Goal: Transaction & Acquisition: Subscribe to service/newsletter

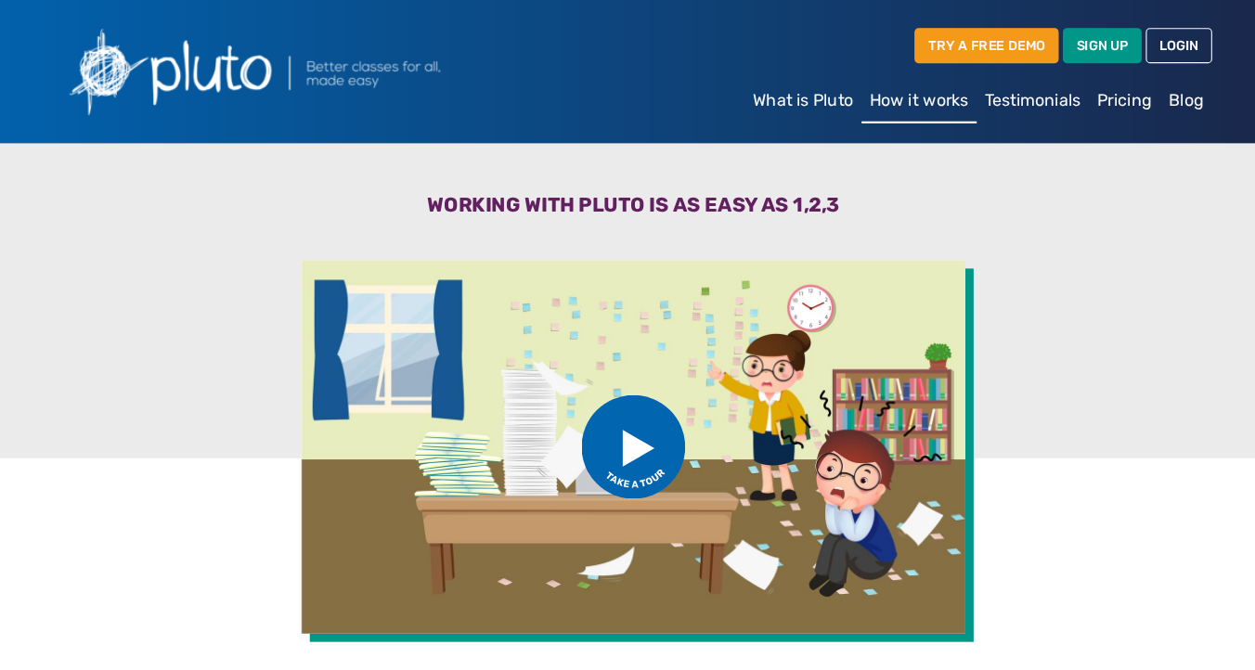
click at [1072, 94] on link "Pricing" at bounding box center [1067, 89] width 64 height 37
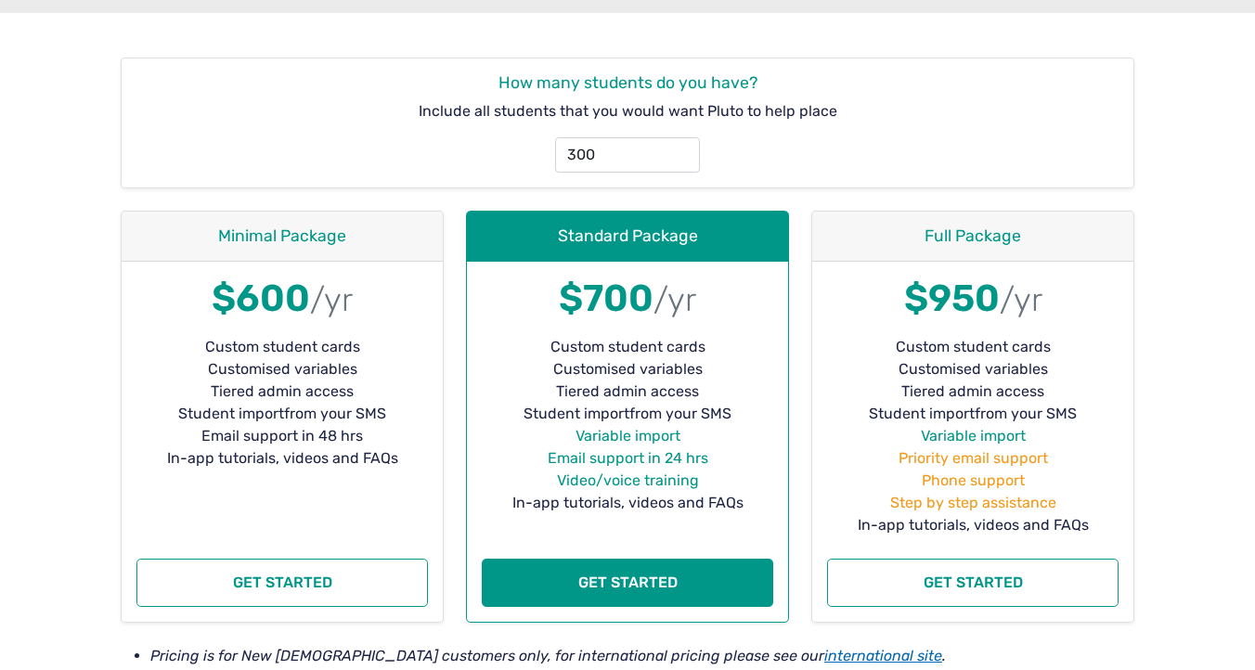
scroll to position [255, 0]
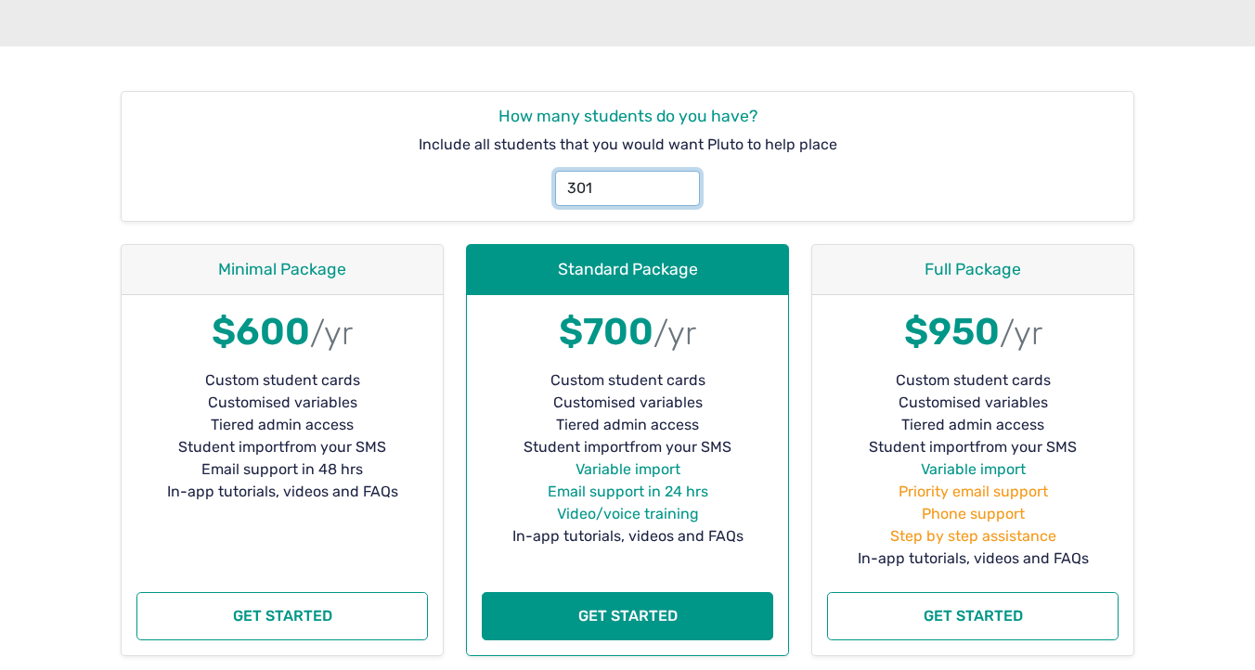
click at [679, 181] on input "301" at bounding box center [627, 188] width 145 height 35
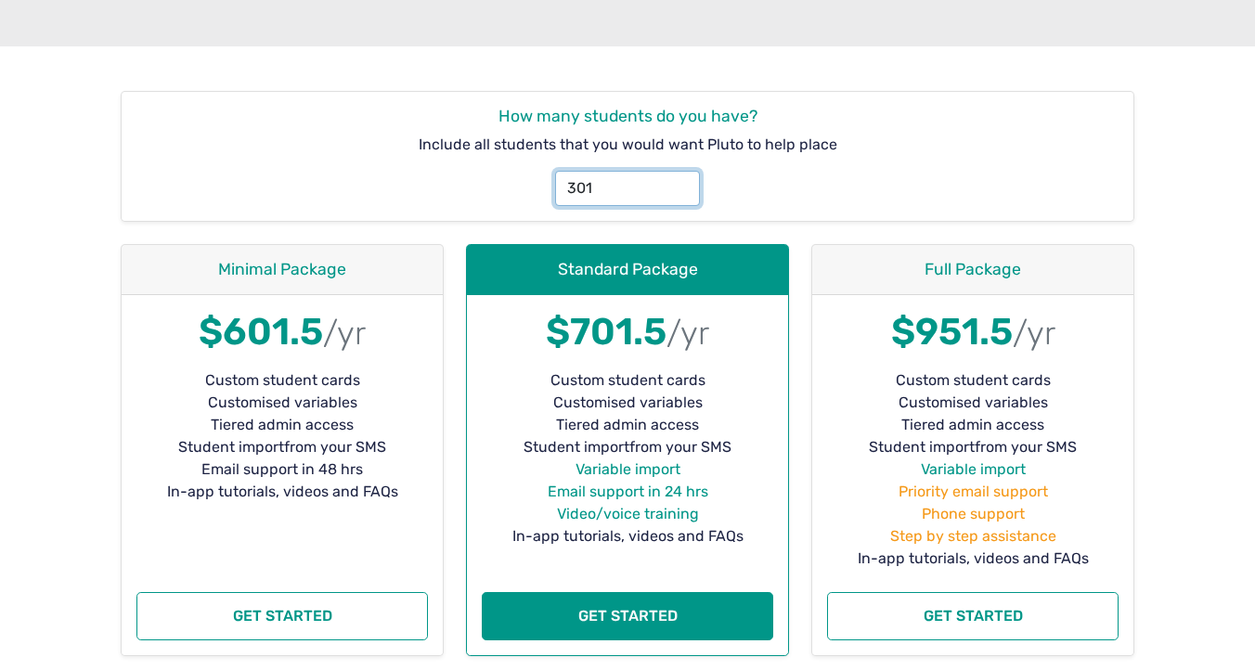
click at [583, 189] on input "301" at bounding box center [627, 188] width 145 height 35
click at [591, 189] on input "301" at bounding box center [627, 188] width 145 height 35
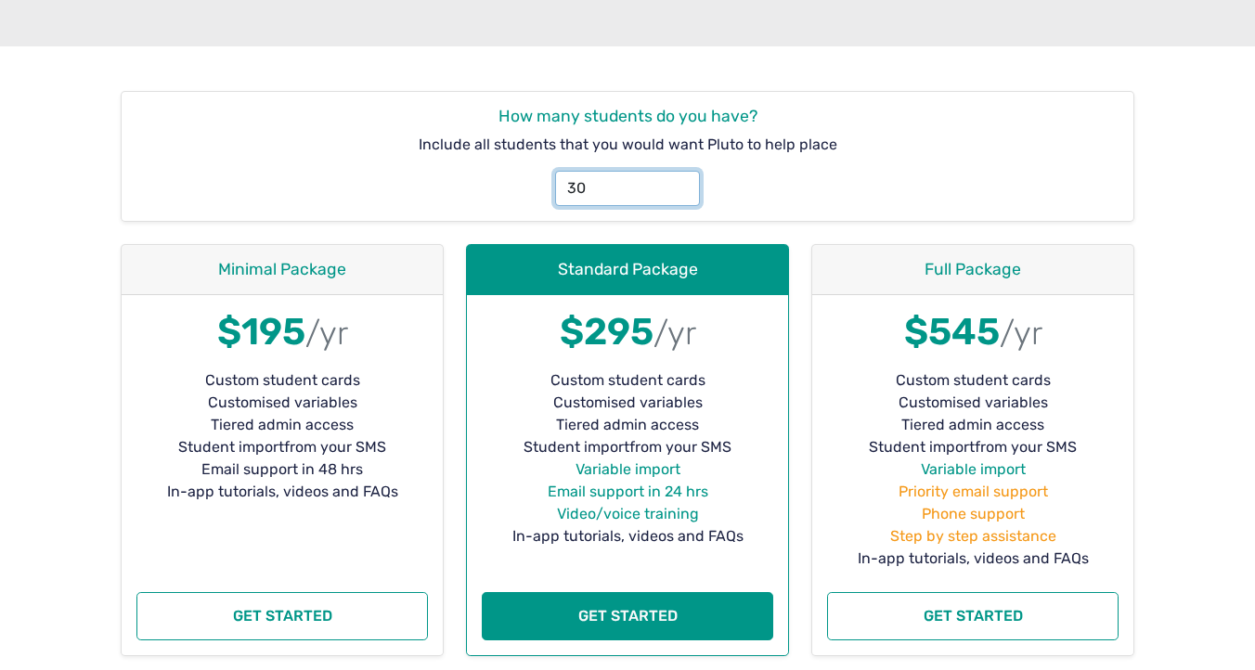
type input "3"
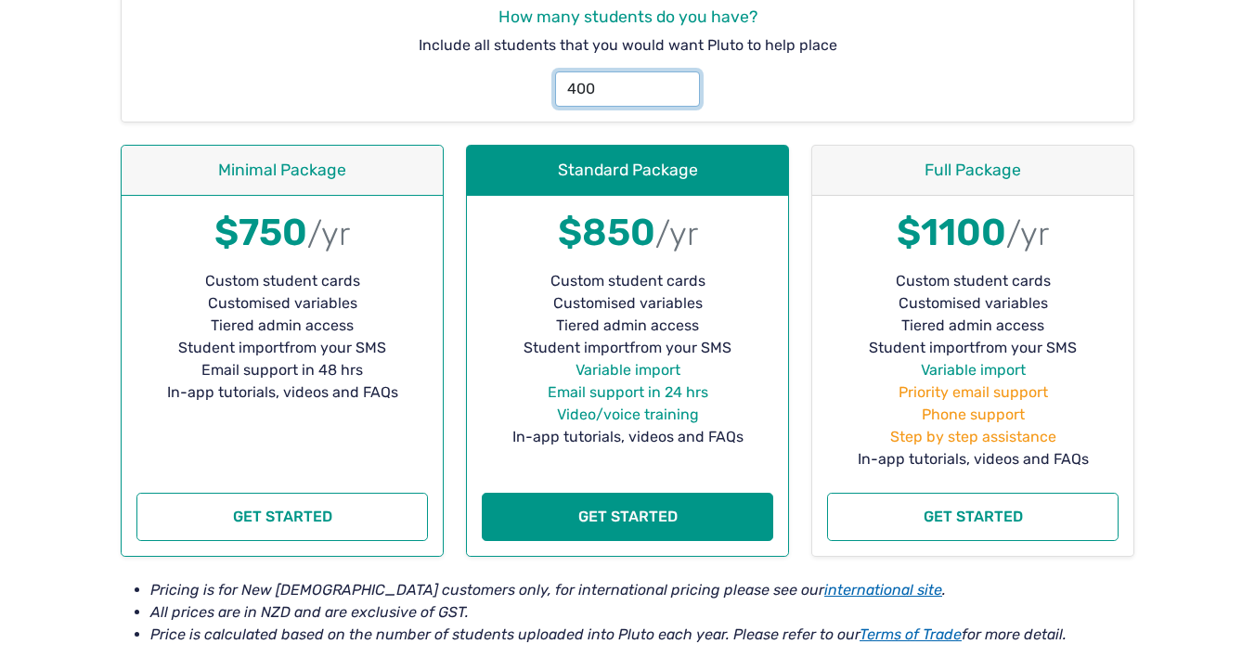
scroll to position [324, 0]
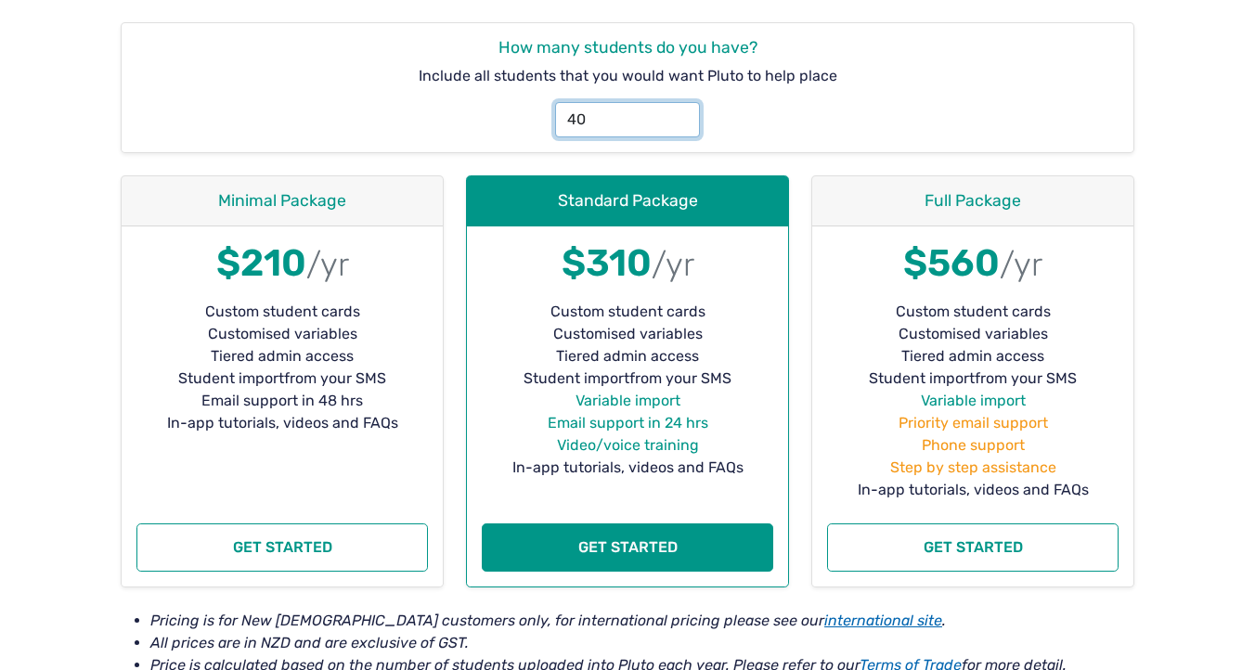
type input "4"
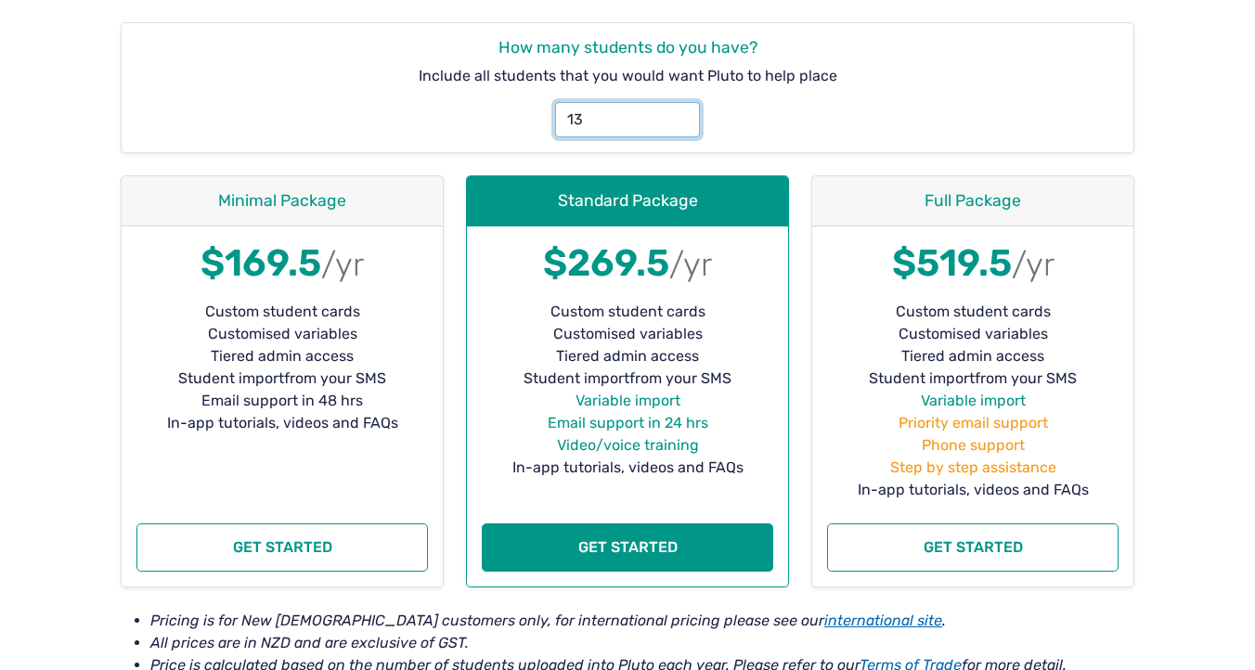
type input "1"
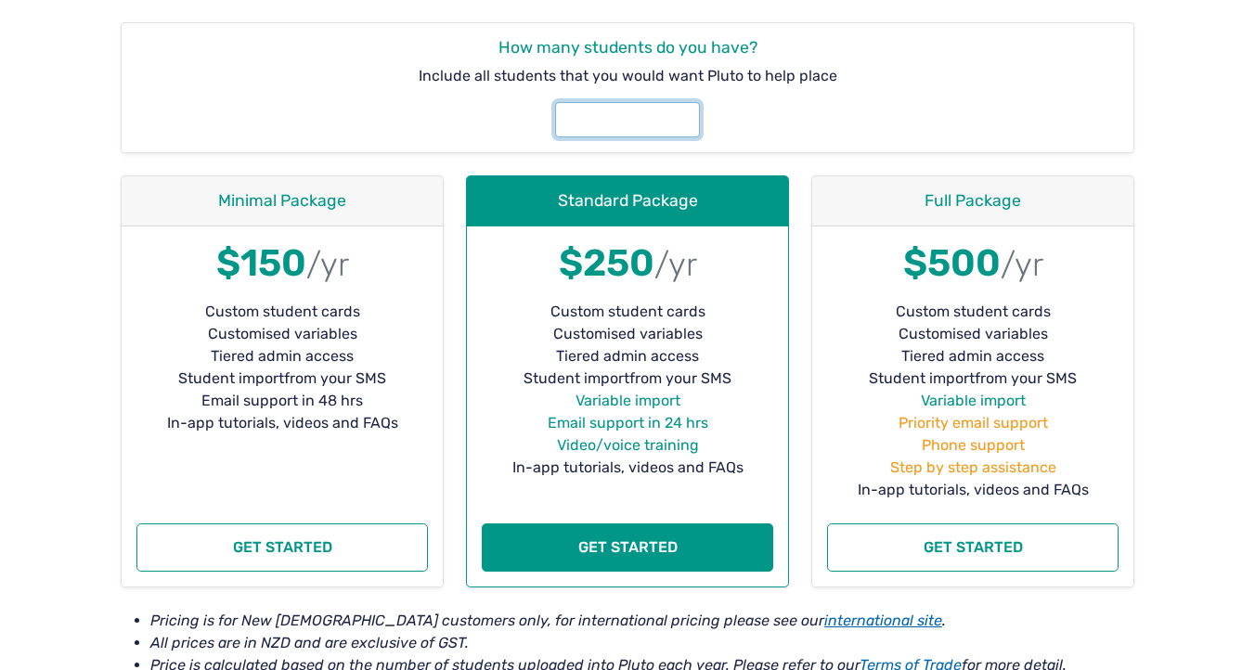
type input "7"
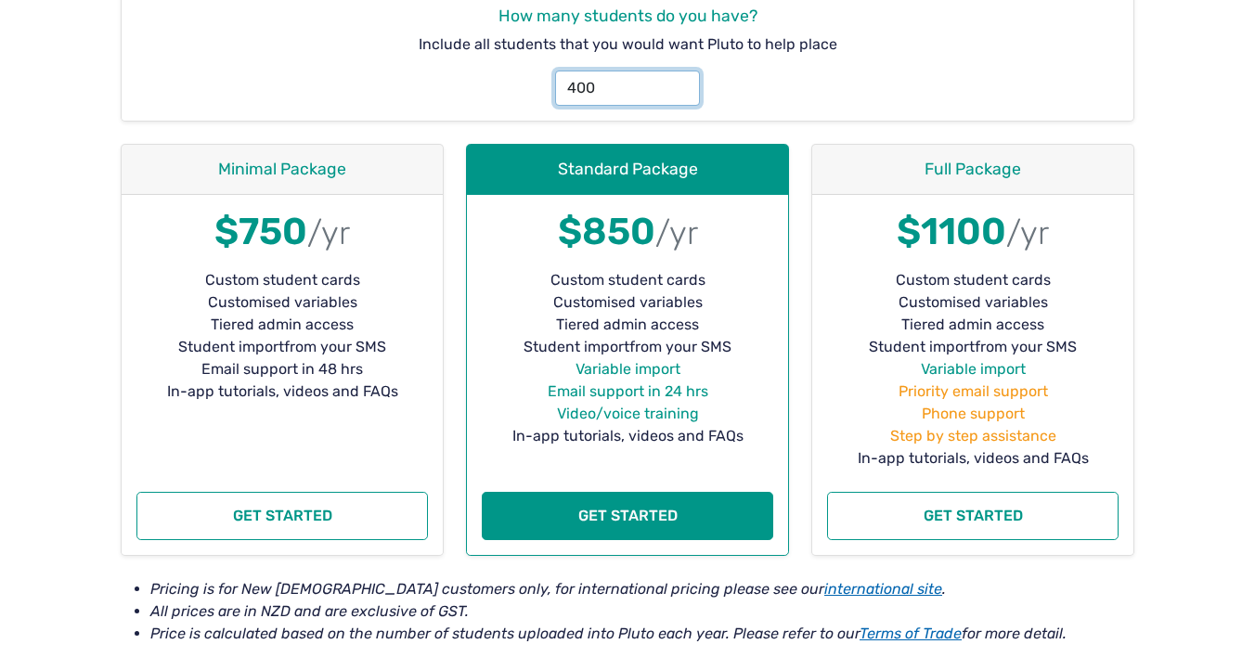
scroll to position [391, 0]
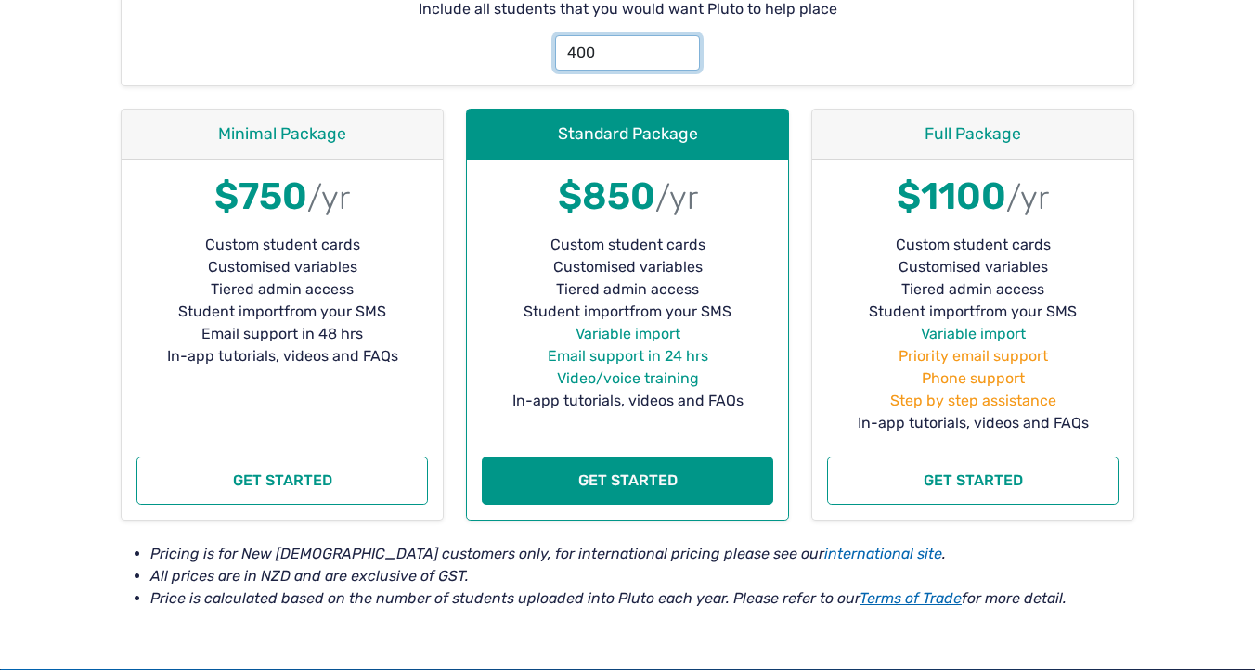
type input "400"
